Goal: Check status: Check status

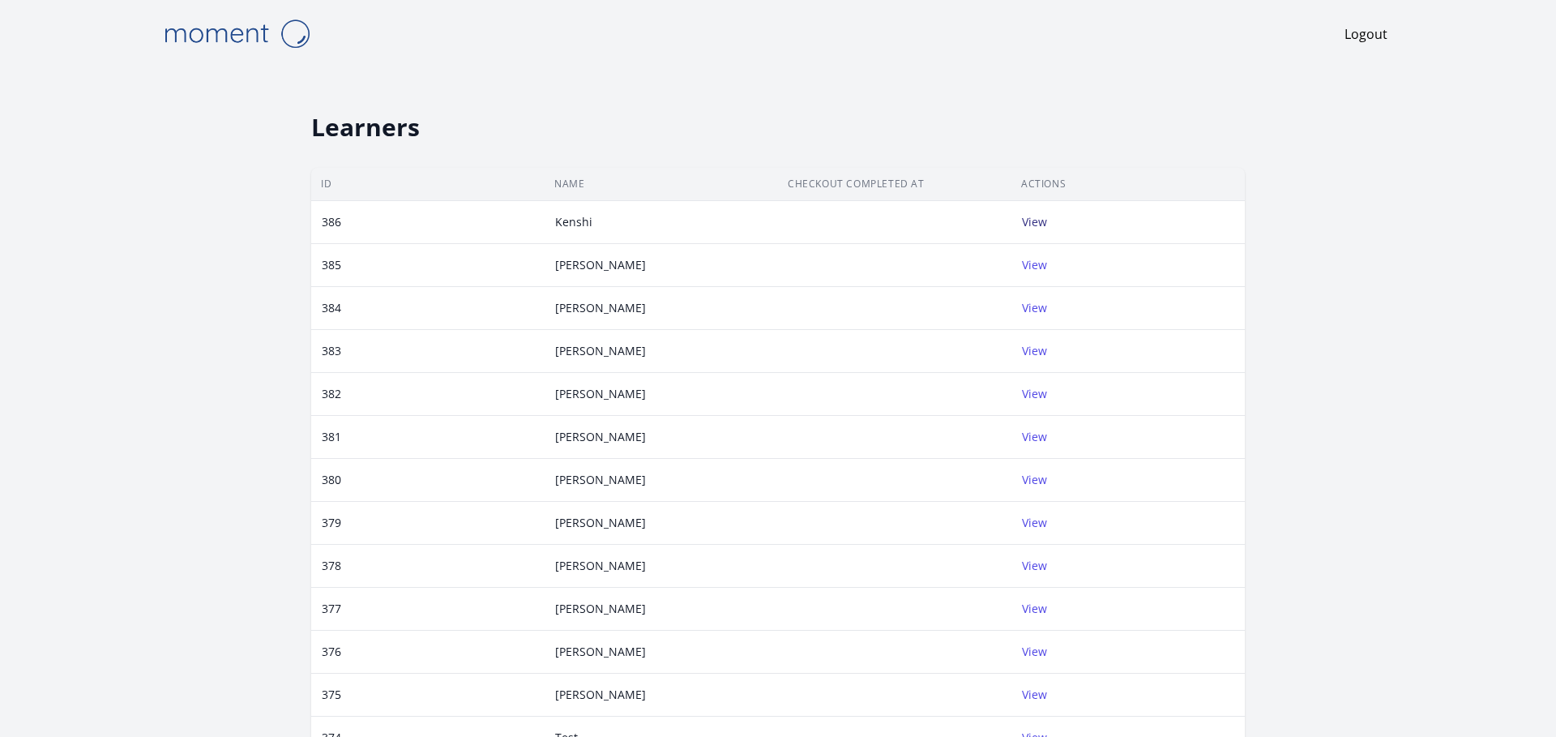
click at [777, 228] on link "View" at bounding box center [1034, 221] width 25 height 15
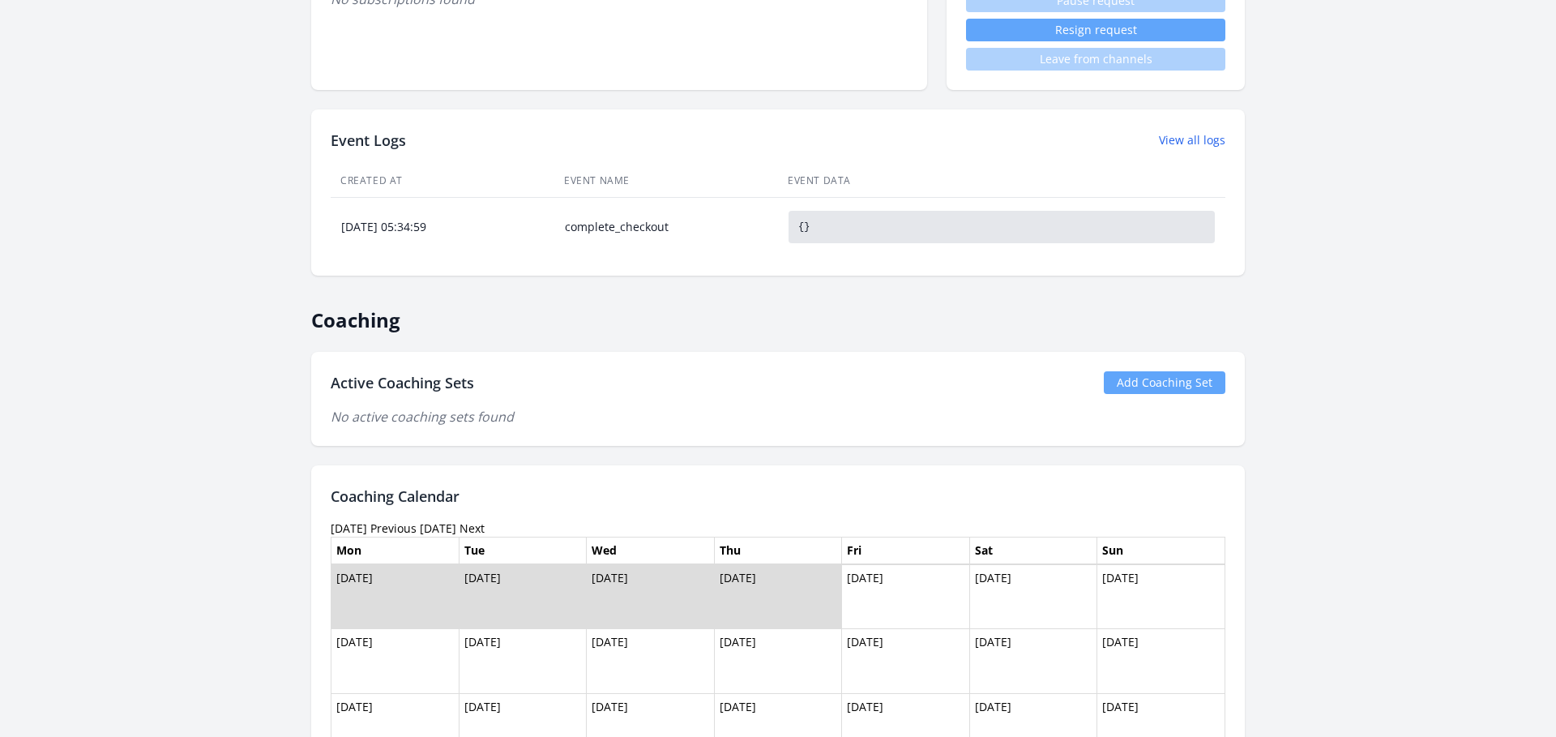
scroll to position [537, 0]
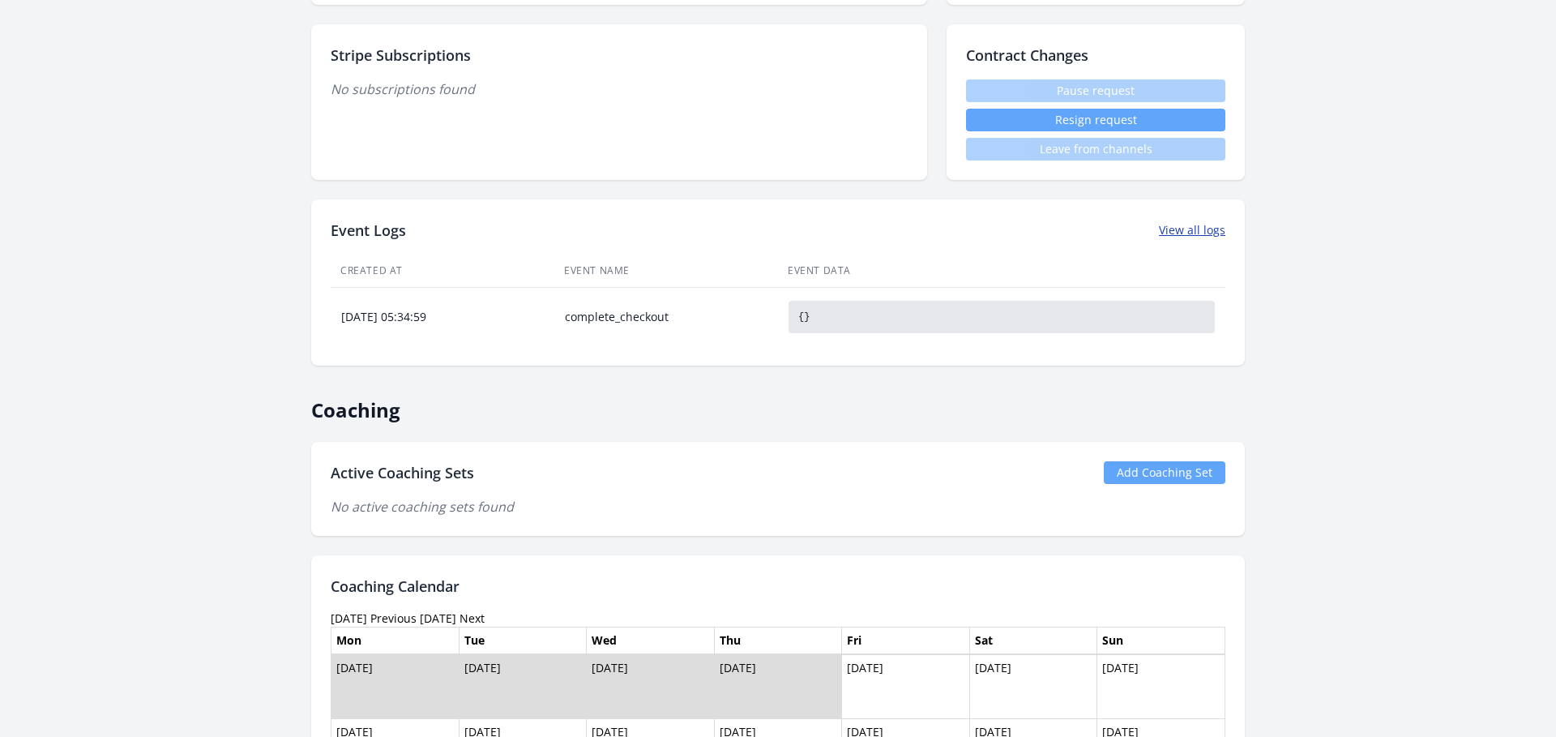
click at [777, 231] on link "View all logs" at bounding box center [1192, 230] width 66 height 16
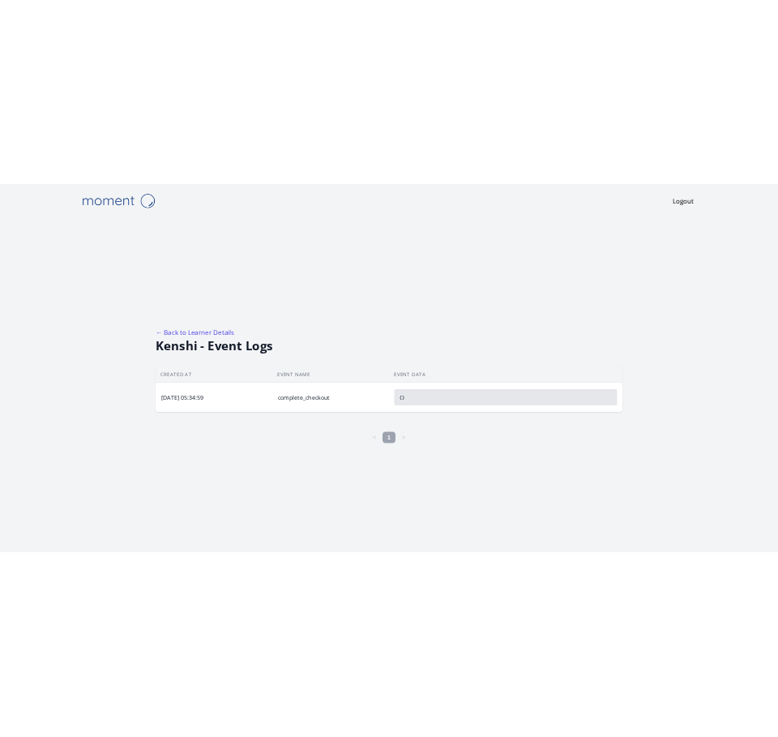
scroll to position [537, 0]
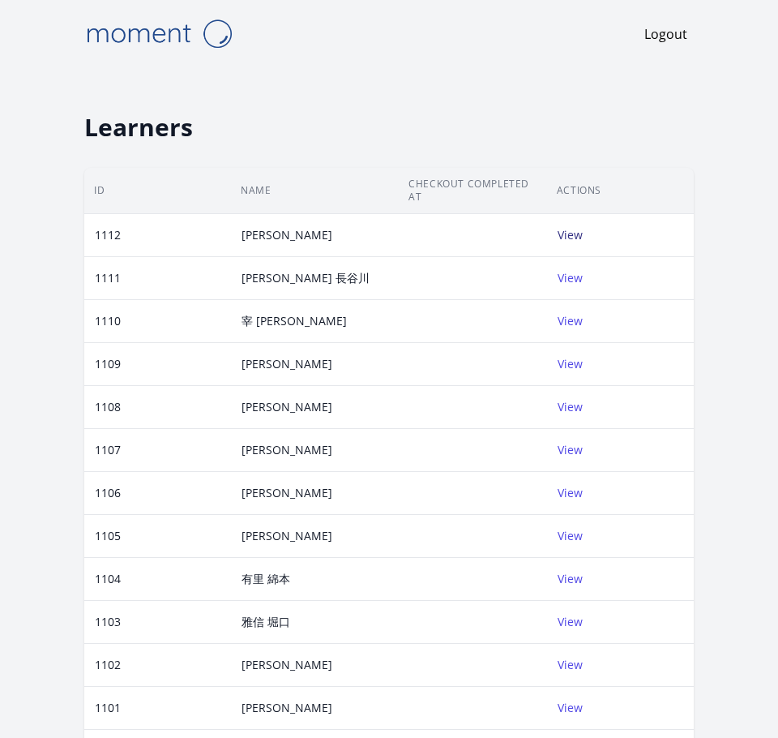
click at [558, 237] on link "View" at bounding box center [570, 234] width 25 height 15
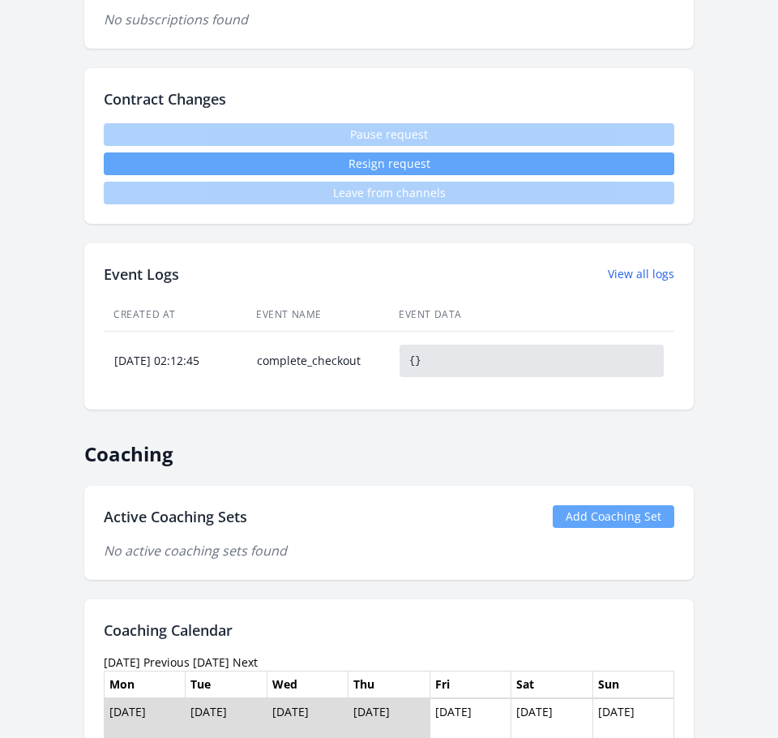
scroll to position [915, 0]
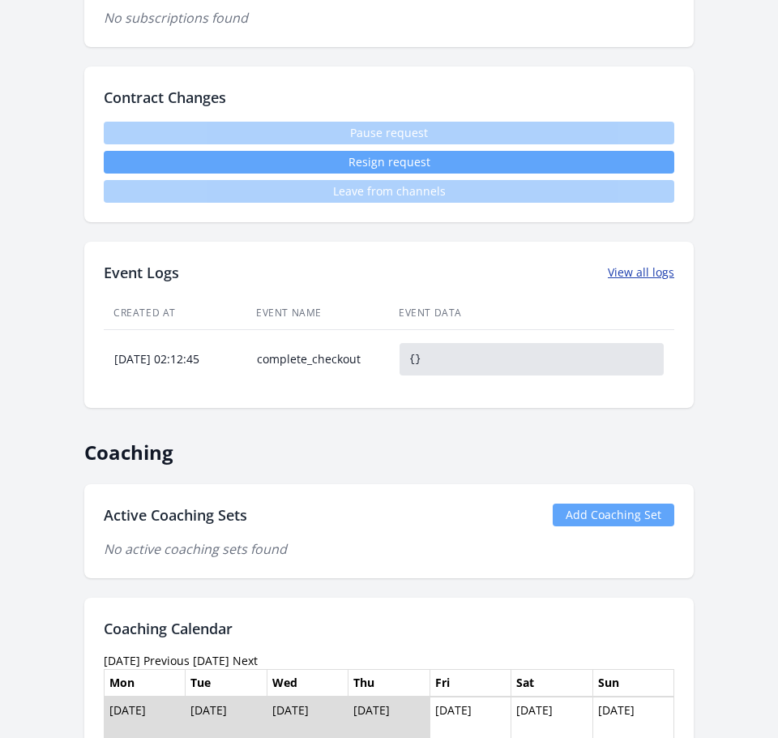
click at [648, 276] on link "View all logs" at bounding box center [641, 272] width 66 height 16
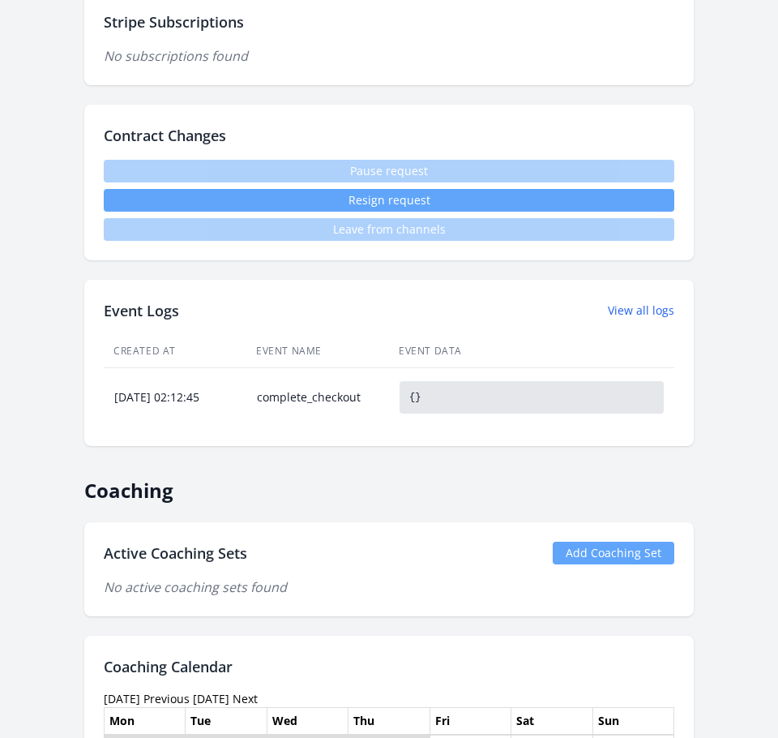
scroll to position [814, 0]
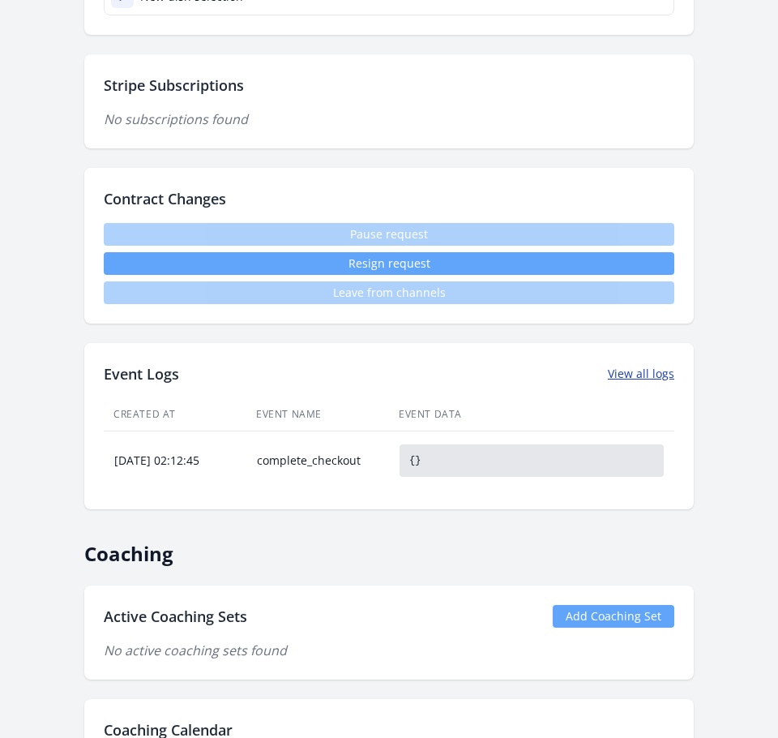
click at [634, 372] on link "View all logs" at bounding box center [641, 374] width 66 height 16
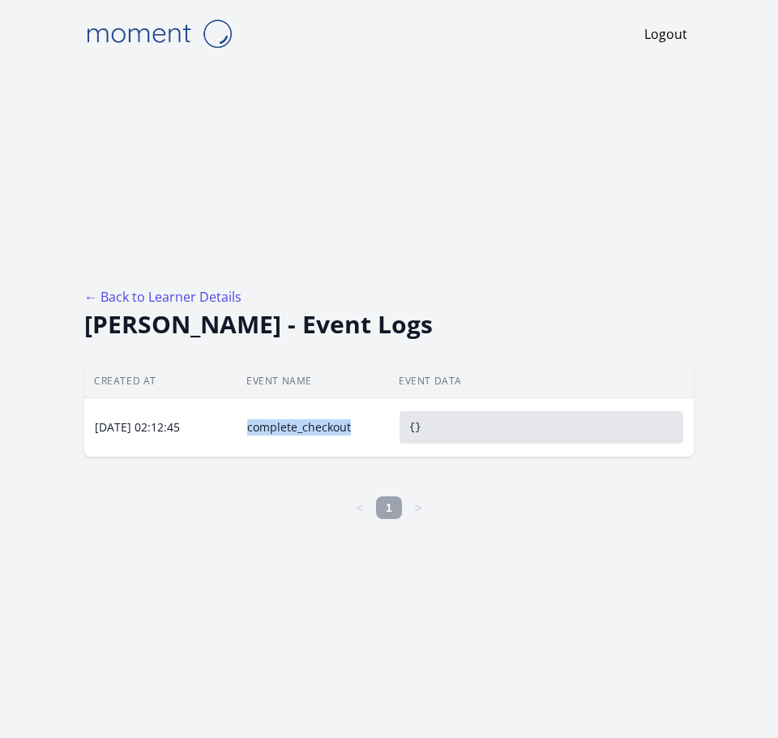
drag, startPoint x: 358, startPoint y: 427, endPoint x: 250, endPoint y: 429, distance: 108.6
click at [250, 429] on div "complete_checkout" at bounding box center [313, 427] width 151 height 16
copy div "complete_checkout"
